Goal: Task Accomplishment & Management: Manage account settings

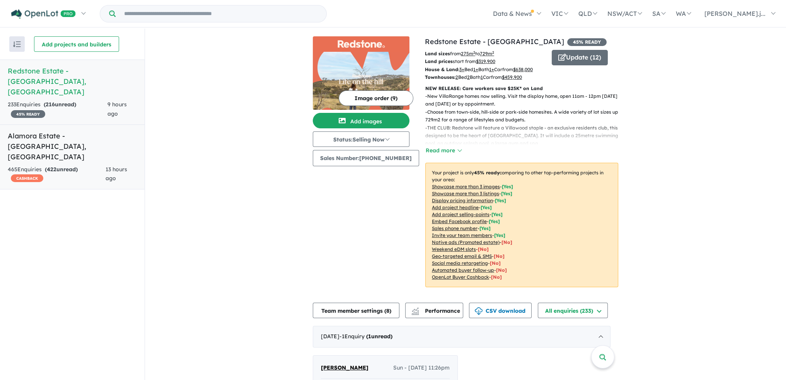
click at [110, 166] on span "13 hours ago" at bounding box center [117, 174] width 22 height 16
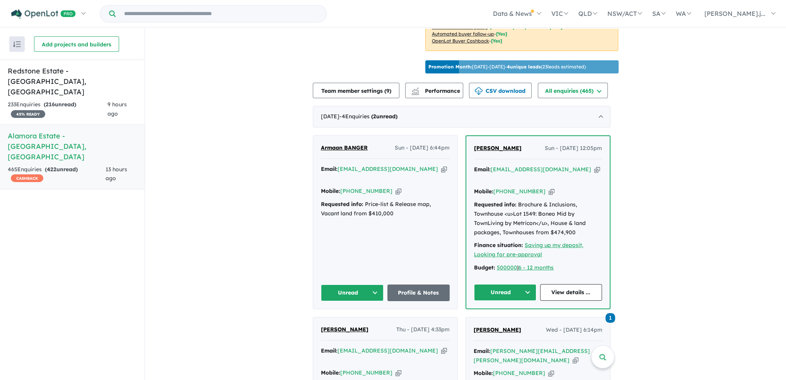
scroll to position [193, 0]
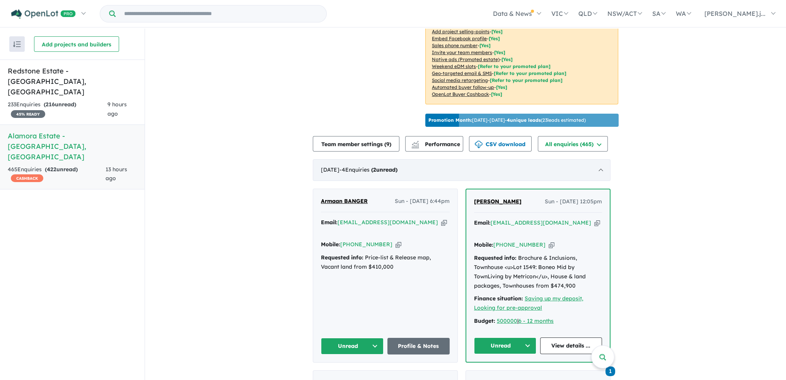
click at [602, 175] on div "[DATE] - 4 Enquir ies ( 2 unread)" at bounding box center [462, 170] width 298 height 22
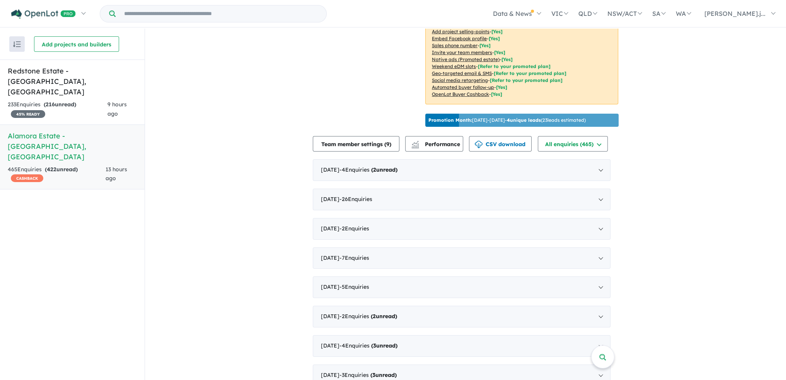
click at [604, 204] on div "[DATE] - 26 Enquir ies ( 0 unread)" at bounding box center [462, 200] width 298 height 22
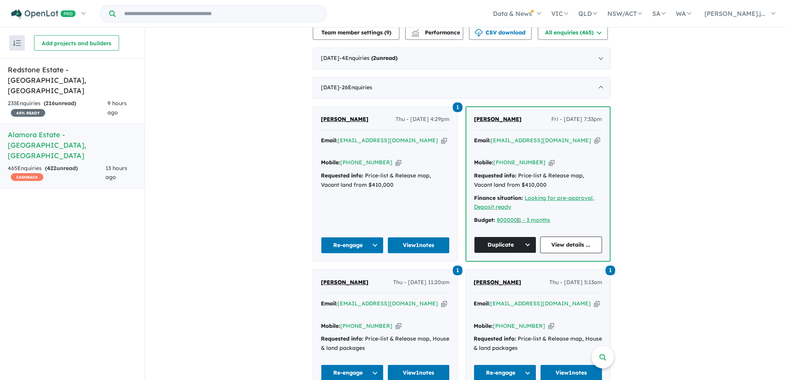
scroll to position [271, 0]
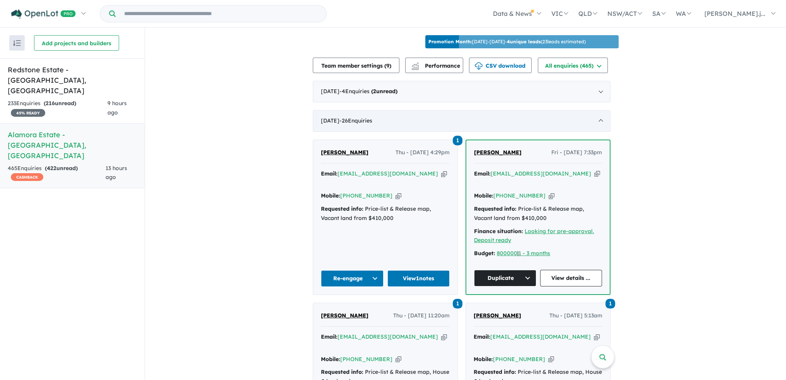
click at [602, 124] on div "[DATE] - 26 Enquir ies ( 0 unread)" at bounding box center [462, 121] width 298 height 22
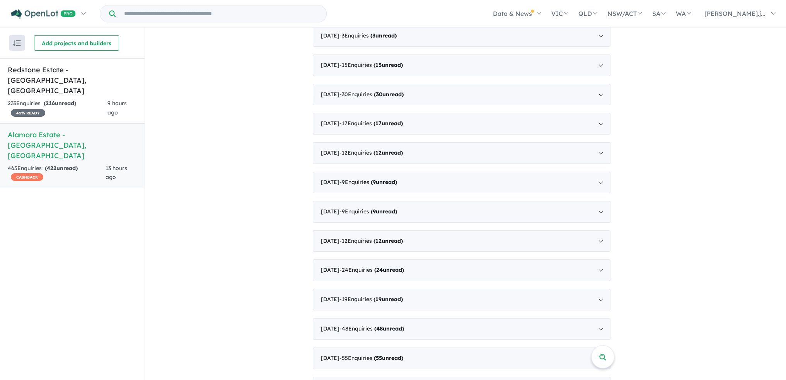
scroll to position [1549, 0]
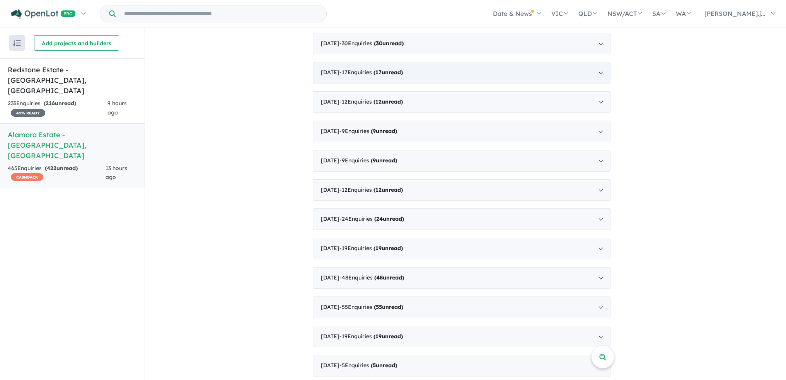
click at [602, 69] on div "[DATE] - 17 Enquir ies ( 17 unread)" at bounding box center [462, 73] width 298 height 22
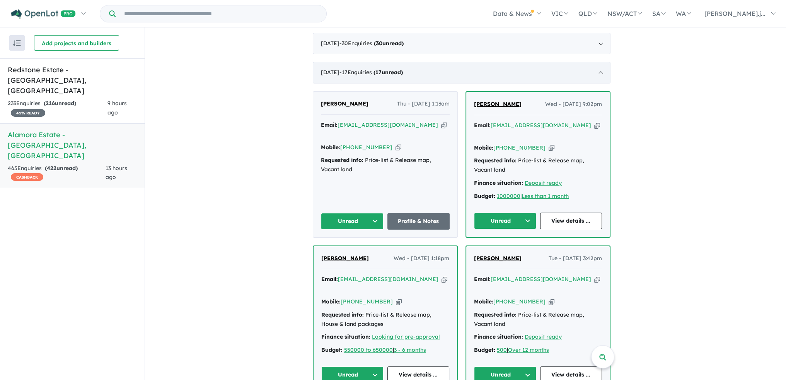
click at [602, 70] on div "[DATE] - 17 Enquir ies ( 17 unread)" at bounding box center [462, 73] width 298 height 22
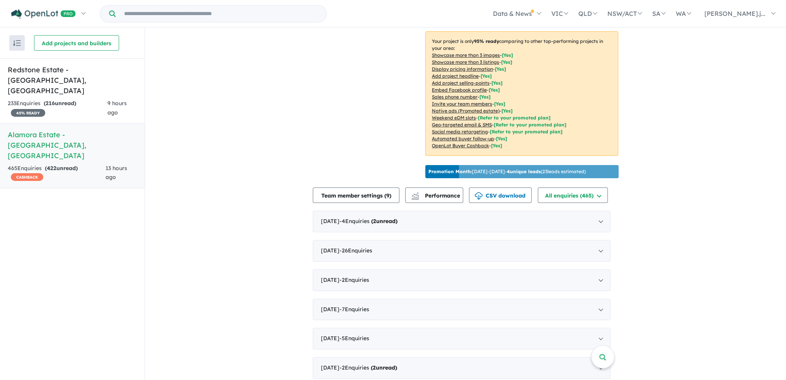
scroll to position [80, 0]
